Goal: Task Accomplishment & Management: Use online tool/utility

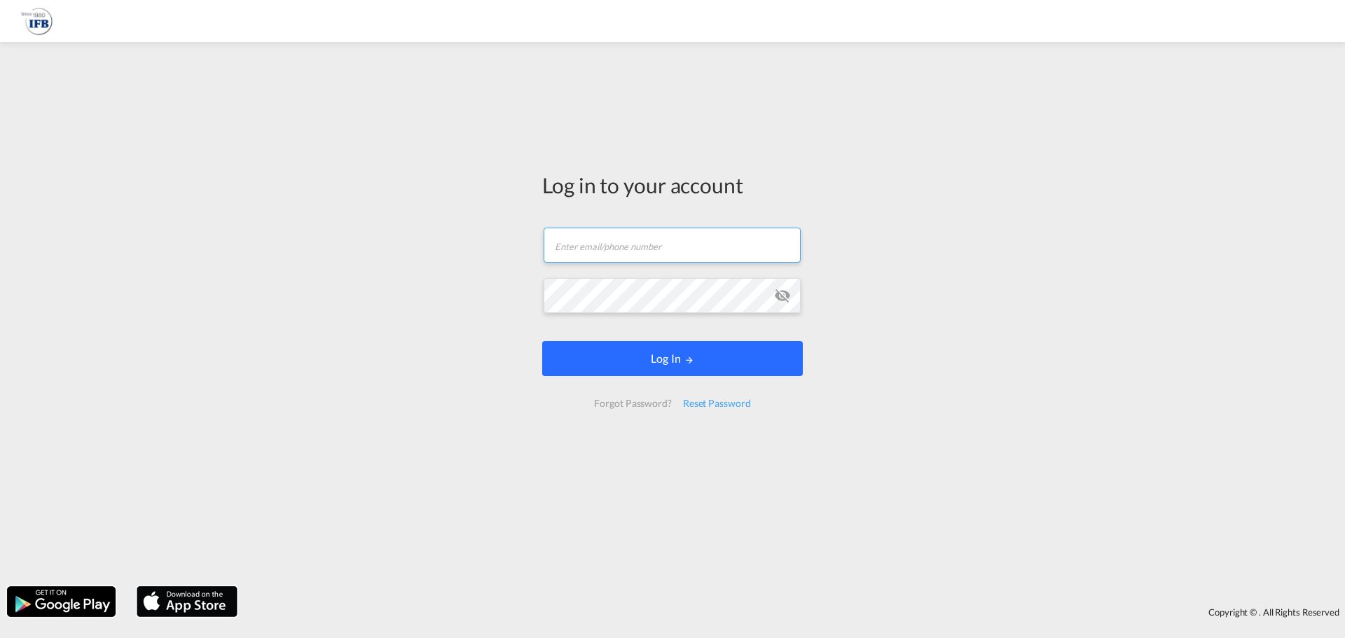
type input "[DOMAIN_NAME][EMAIL_ADDRESS][DOMAIN_NAME]"
click at [643, 354] on button "Log In" at bounding box center [672, 358] width 261 height 35
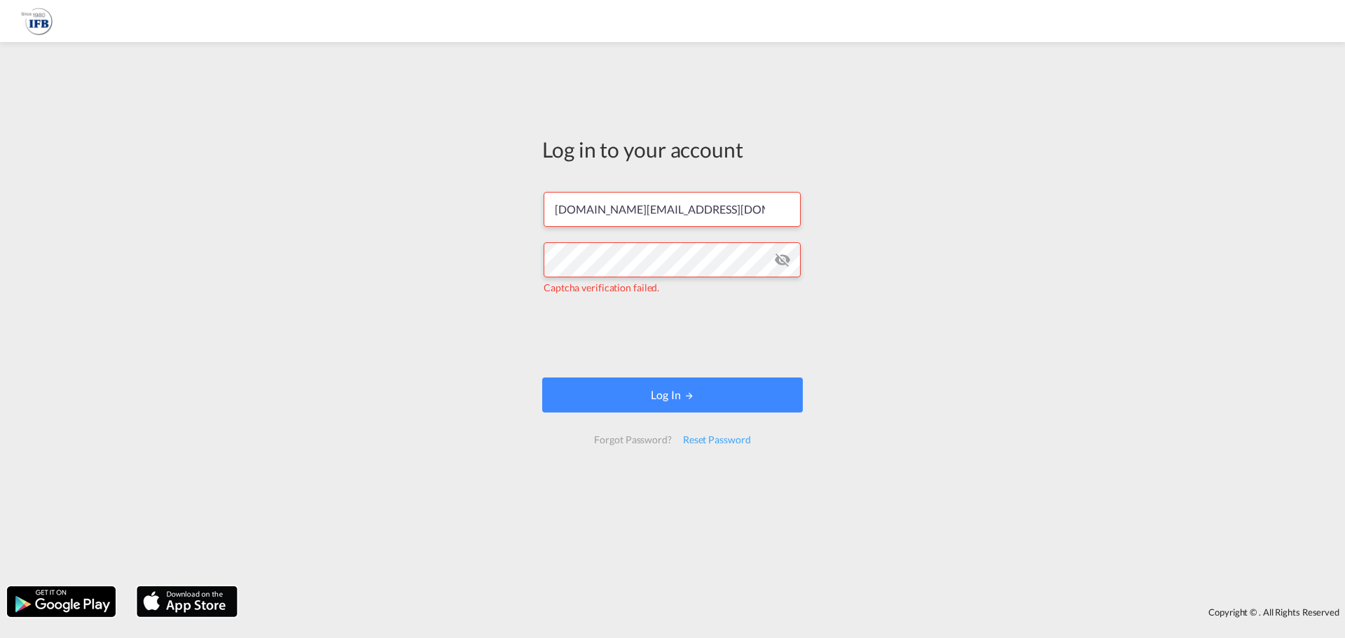
click at [786, 257] on md-icon "icon-eye-off" at bounding box center [782, 260] width 17 height 17
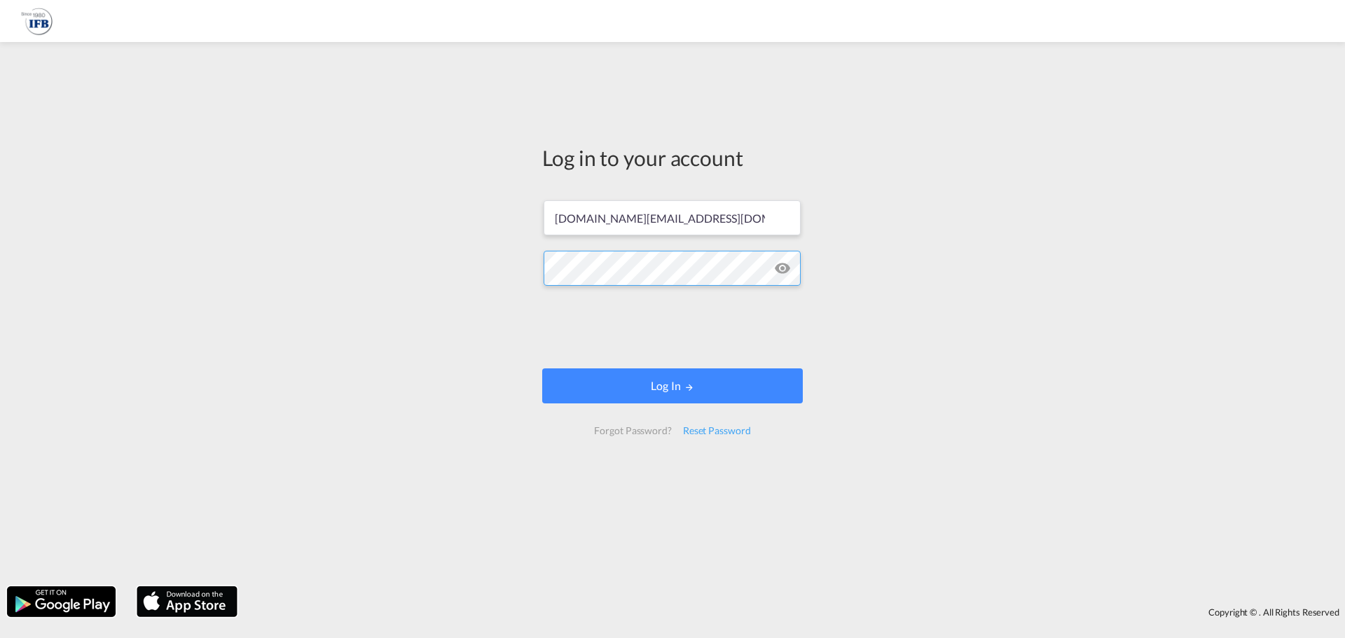
click at [476, 267] on div "Log in to your account [DOMAIN_NAME][EMAIL_ADDRESS][DOMAIN_NAME] Log In Forgot …" at bounding box center [672, 314] width 1345 height 530
click at [656, 379] on button "Log In" at bounding box center [672, 386] width 261 height 35
